Goal: Task Accomplishment & Management: Use online tool/utility

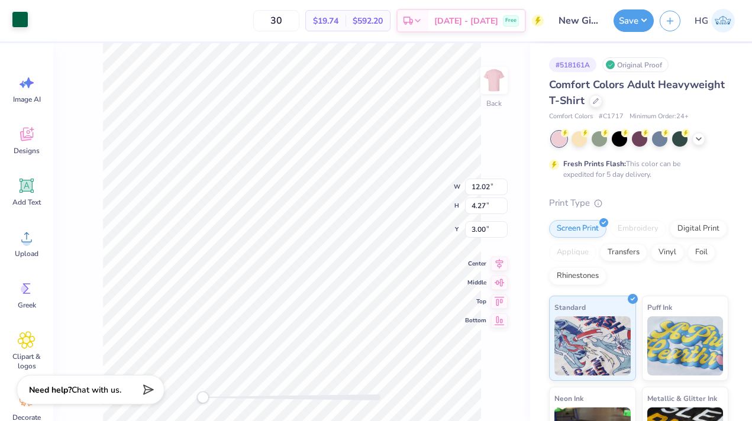
click at [21, 14] on div at bounding box center [20, 19] width 17 height 17
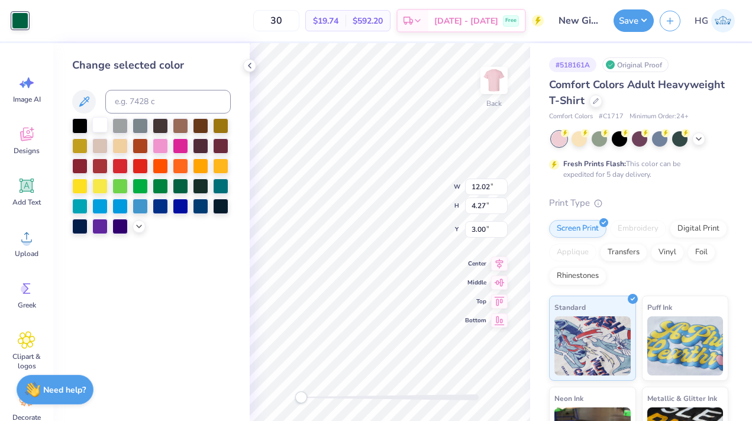
click at [98, 125] on div at bounding box center [99, 124] width 15 height 15
click at [250, 63] on polyline at bounding box center [250, 65] width 2 height 5
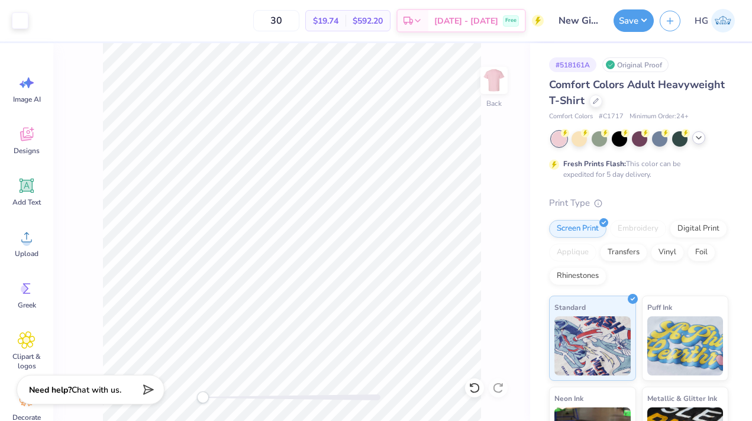
click at [702, 139] on icon at bounding box center [698, 137] width 9 height 9
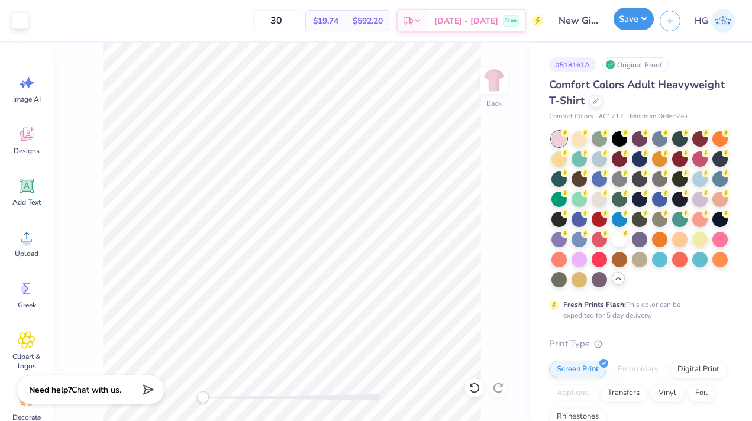
click at [646, 18] on button "Save" at bounding box center [634, 19] width 40 height 22
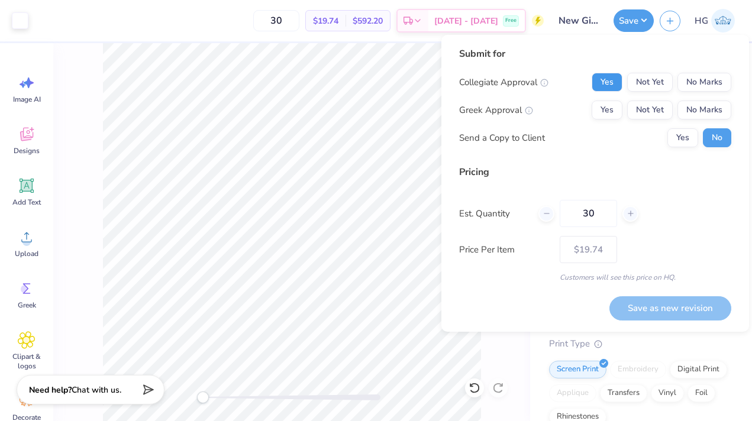
click at [614, 82] on button "Yes" at bounding box center [607, 82] width 31 height 19
click at [723, 107] on button "No Marks" at bounding box center [704, 110] width 54 height 19
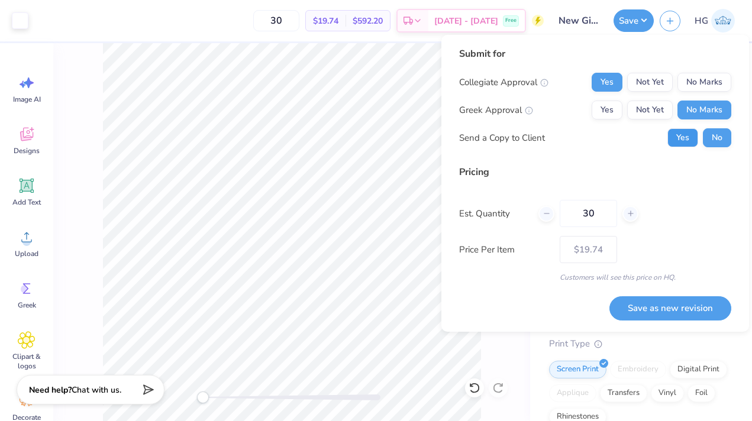
click at [677, 138] on button "Yes" at bounding box center [682, 137] width 31 height 19
drag, startPoint x: 603, startPoint y: 219, endPoint x: 565, endPoint y: 219, distance: 37.9
click at [566, 219] on input "30" at bounding box center [588, 213] width 57 height 27
click at [702, 260] on div "Price Per Item $19.74" at bounding box center [595, 249] width 272 height 27
click at [683, 310] on button "Save as new revision" at bounding box center [670, 308] width 122 height 24
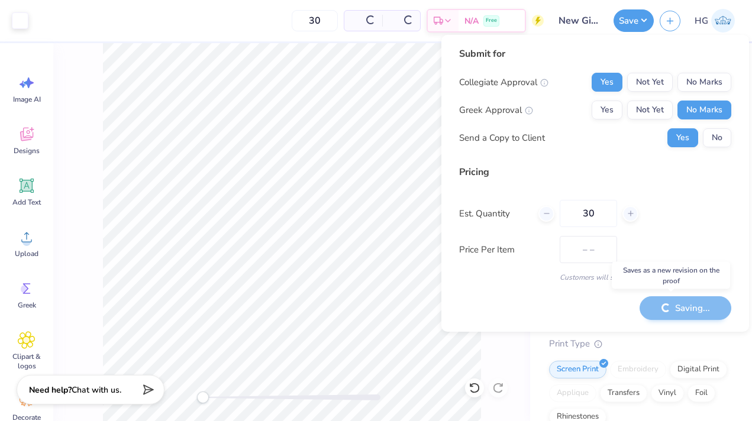
type input "$19.74"
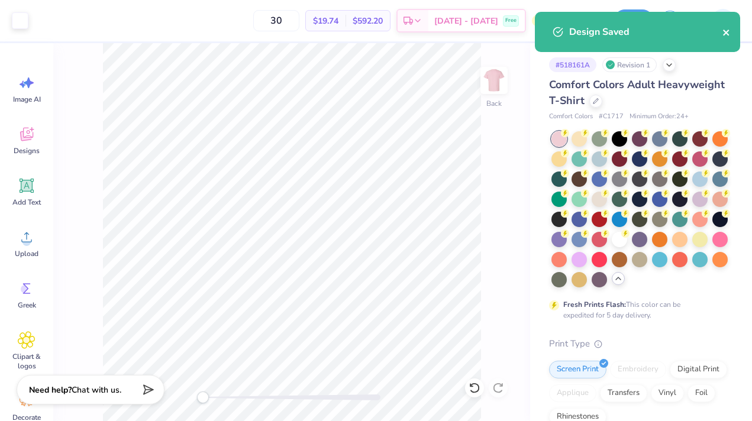
click at [729, 35] on icon "close" at bounding box center [726, 32] width 8 height 9
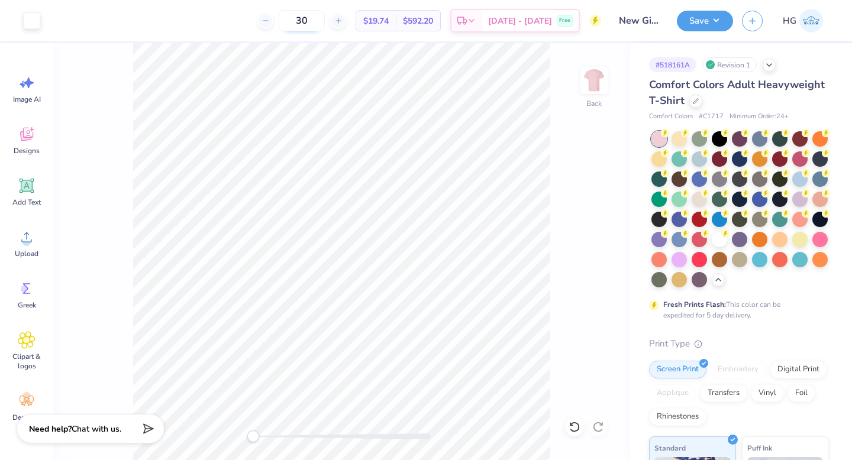
click at [325, 19] on input "30" at bounding box center [302, 20] width 46 height 21
type input "35"
